Goal: Information Seeking & Learning: Learn about a topic

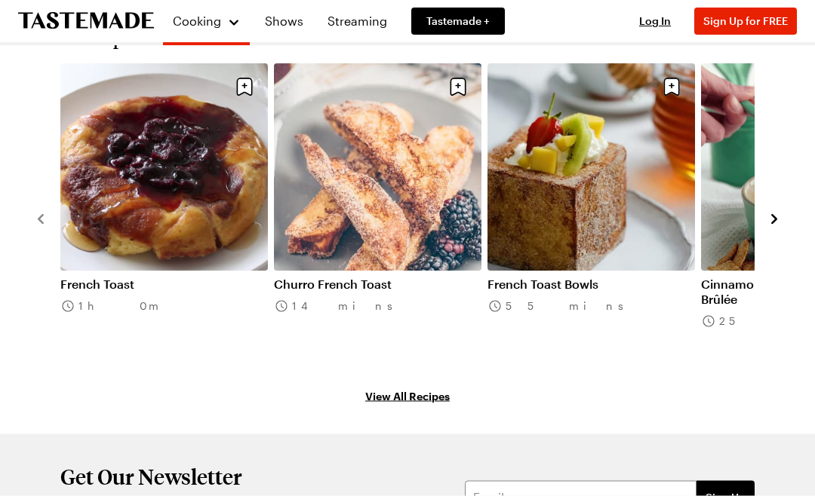
scroll to position [1651, 0]
click at [435, 387] on link "View All Recipes" at bounding box center [407, 395] width 748 height 17
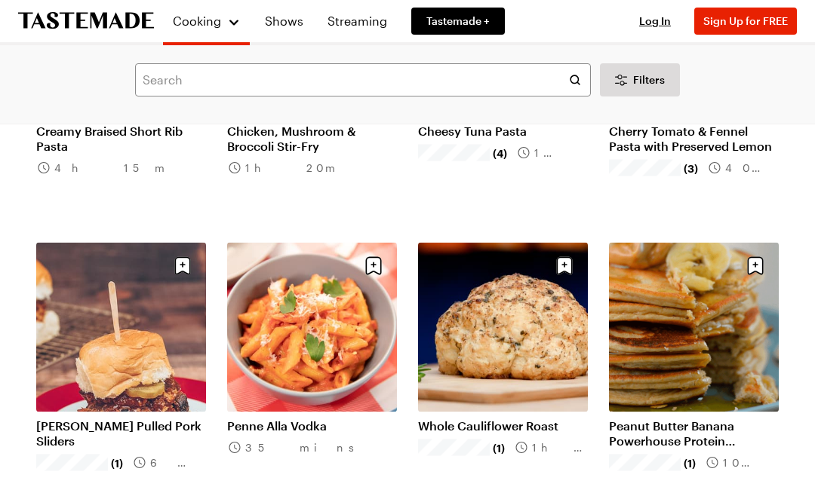
scroll to position [9787, 0]
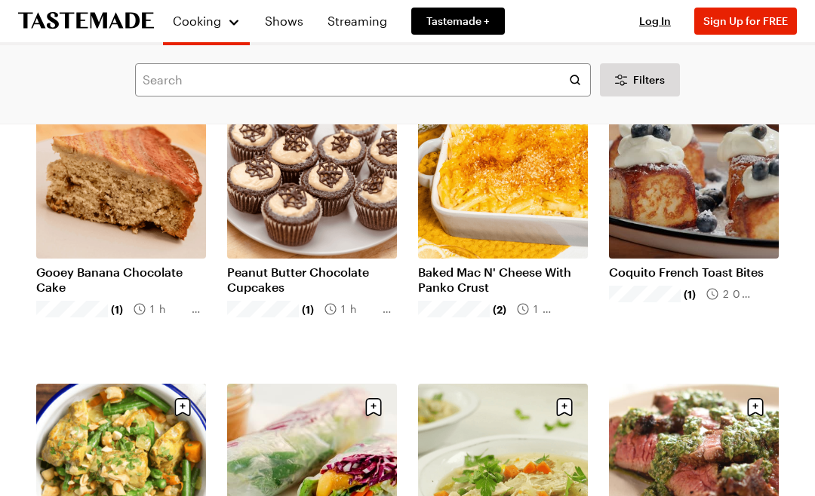
scroll to position [10545, 0]
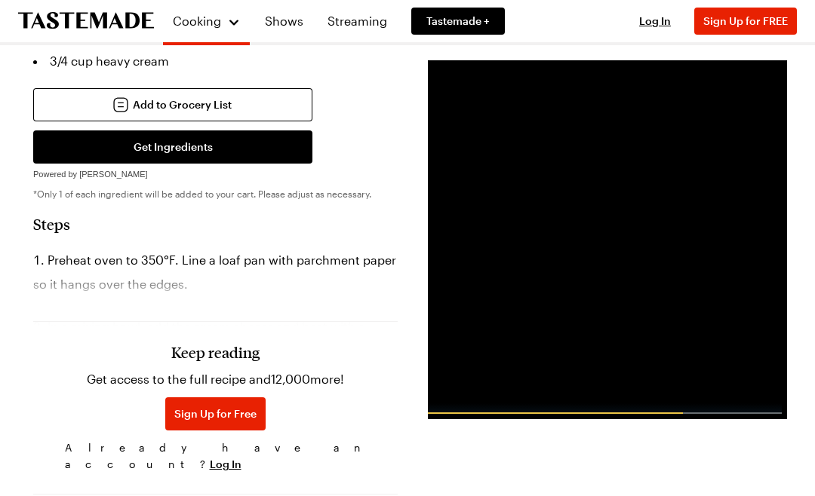
scroll to position [683, 0]
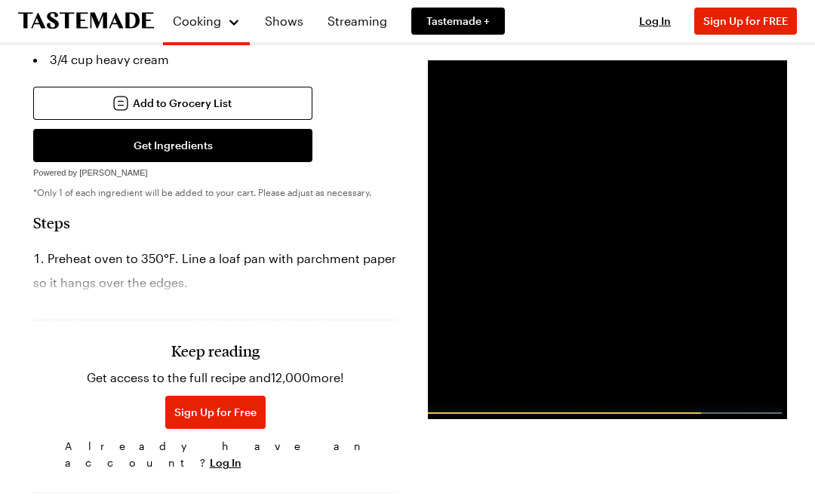
click at [327, 382] on p "Get access to the full recipe and 12,000 more!" at bounding box center [215, 378] width 257 height 18
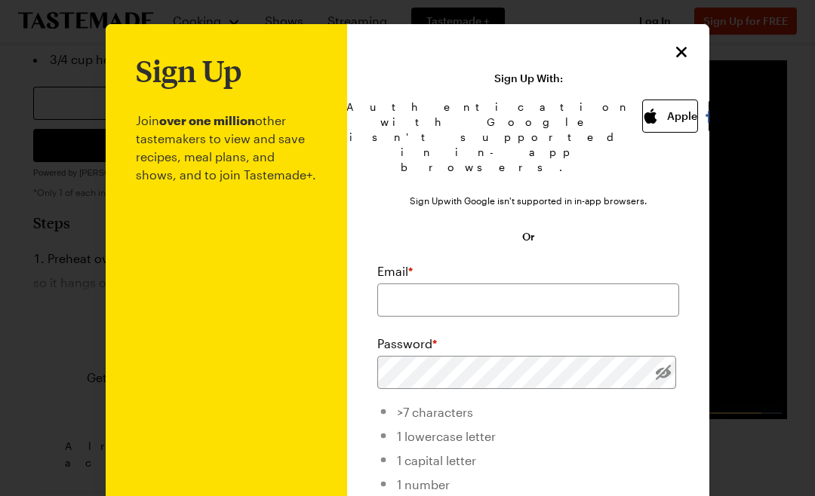
click at [686, 53] on icon "Close" at bounding box center [681, 52] width 18 height 18
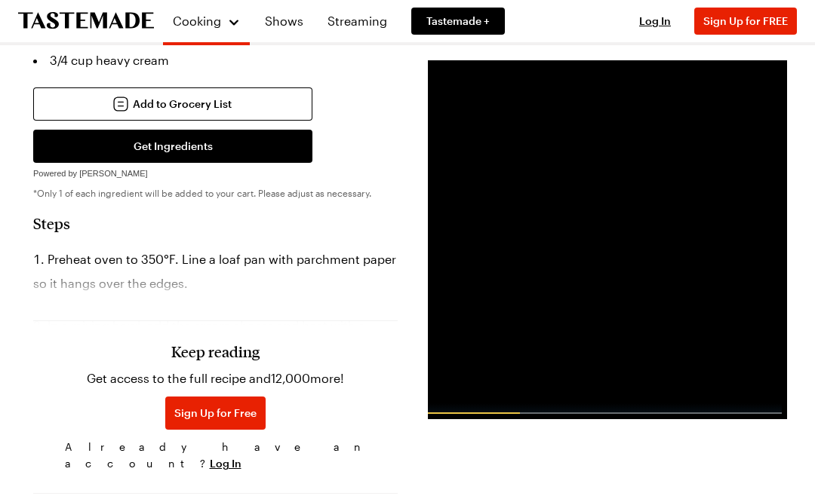
scroll to position [681, 0]
